Goal: Transaction & Acquisition: Purchase product/service

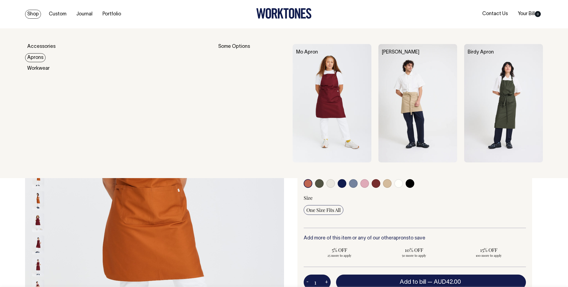
click at [40, 58] on link "Aprons" at bounding box center [35, 57] width 21 height 9
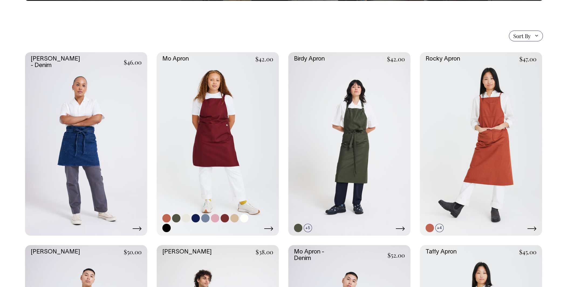
scroll to position [114, 0]
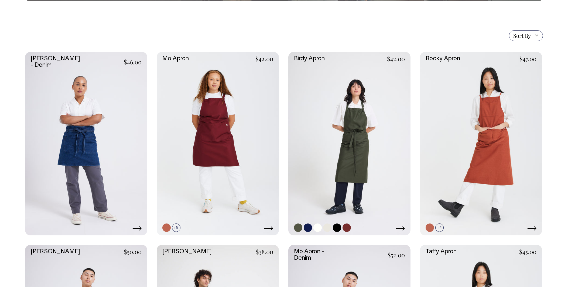
click at [360, 147] on link at bounding box center [350, 144] width 122 height 184
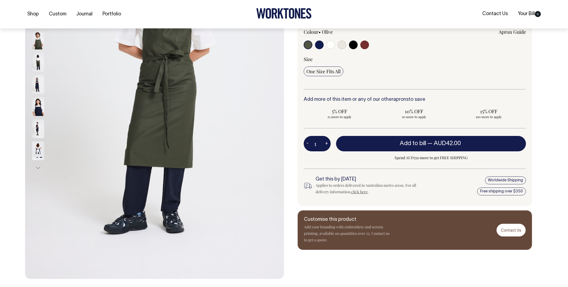
scroll to position [139, 0]
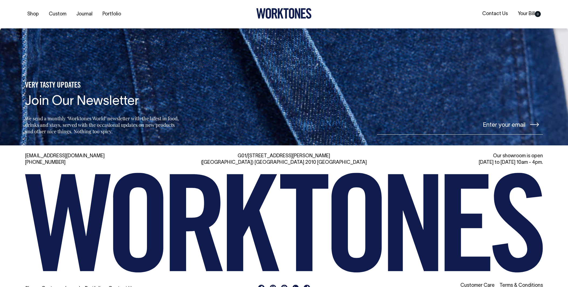
scroll to position [534, 0]
